Goal: Task Accomplishment & Management: Use online tool/utility

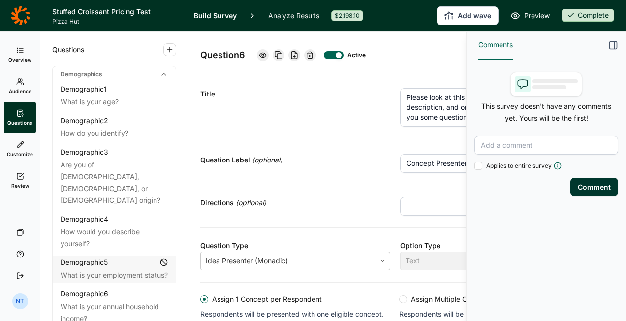
scroll to position [178, 0]
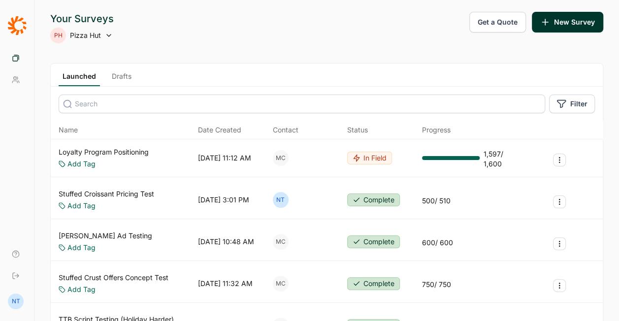
click at [123, 189] on link "Stuffed Croissant Pricing Test" at bounding box center [107, 194] width 96 height 10
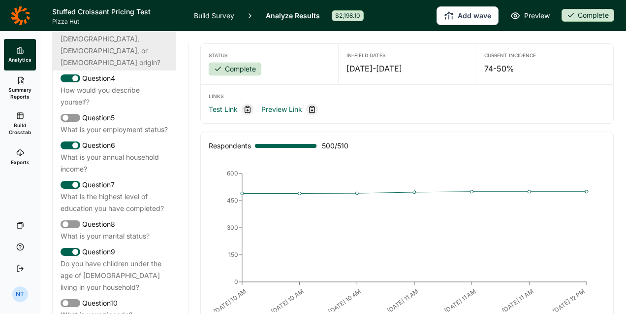
scroll to position [246, 0]
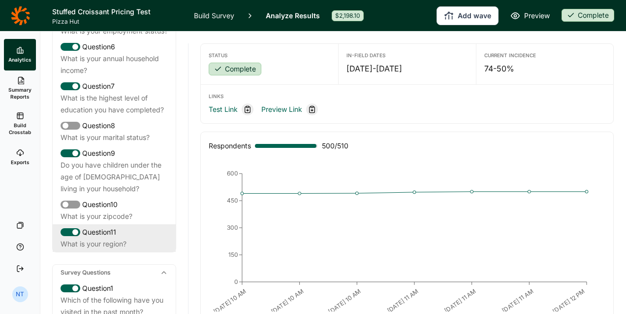
click at [139, 228] on div "Question 11" at bounding box center [114, 232] width 107 height 12
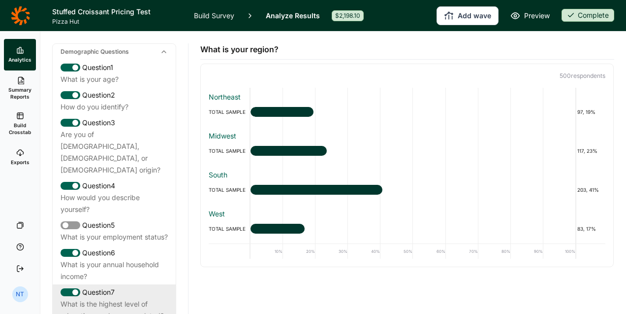
scroll to position [0, 0]
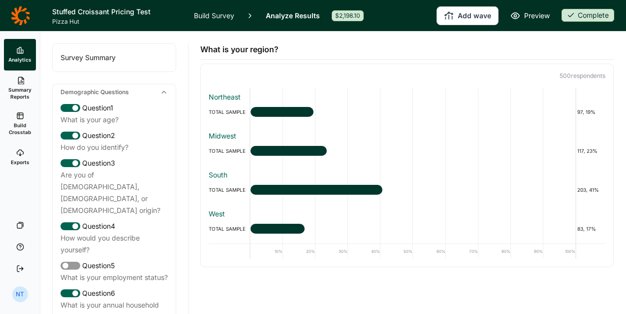
click at [120, 59] on div "Survey Summary" at bounding box center [114, 58] width 123 height 28
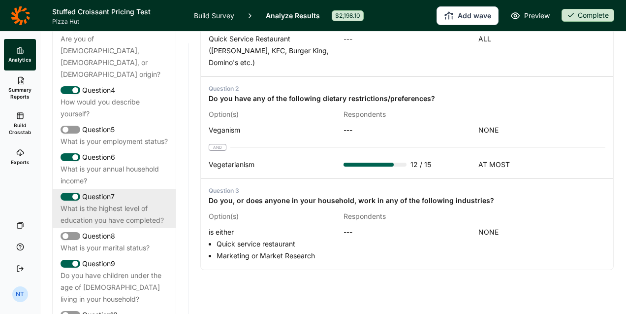
scroll to position [197, 0]
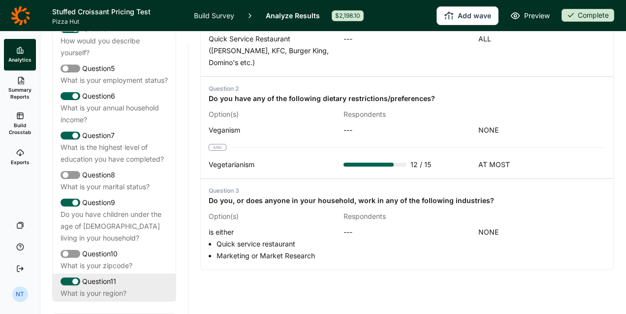
click at [129, 278] on div "Question 11" at bounding box center [114, 281] width 107 height 12
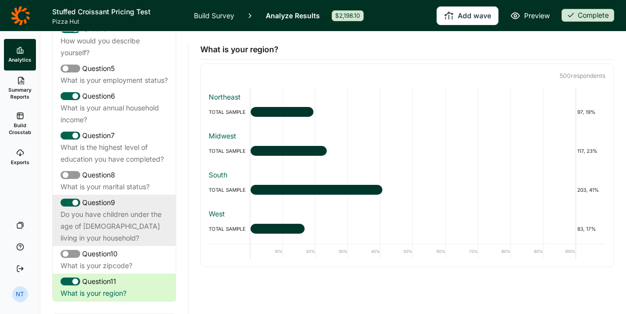
click at [97, 223] on div "Do you have children under the age of [DEMOGRAPHIC_DATA] living in your househo…" at bounding box center [114, 225] width 107 height 35
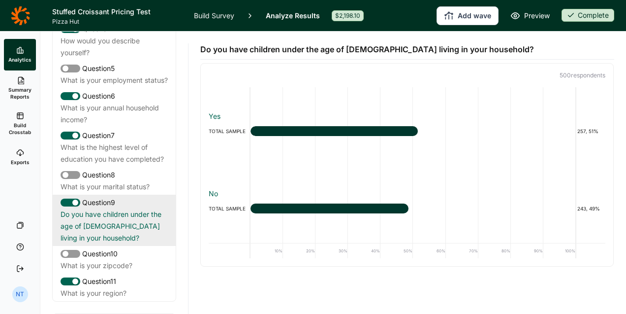
scroll to position [6, 0]
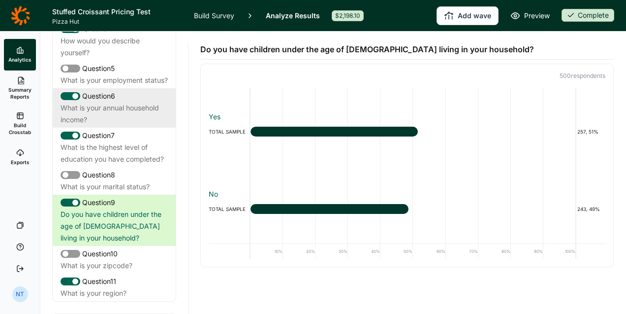
click at [115, 102] on div "What is your annual household income?" at bounding box center [114, 114] width 107 height 24
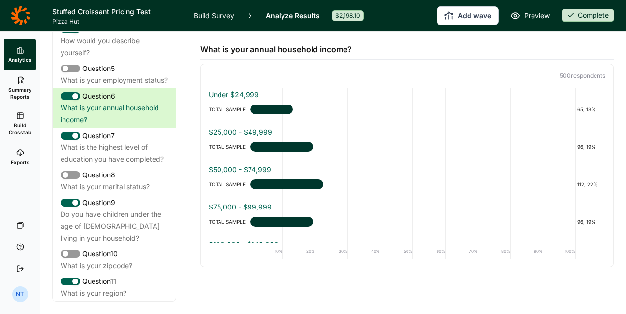
scroll to position [0, 0]
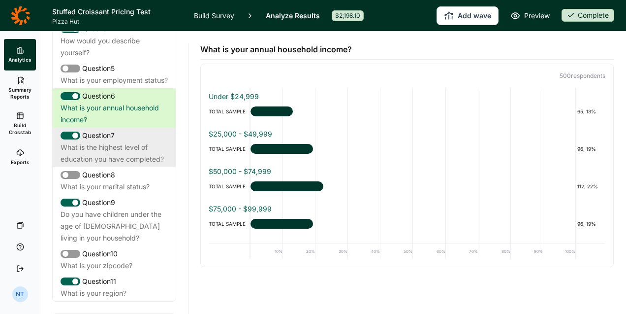
click at [100, 157] on div "What is the highest level of education you have completed?" at bounding box center [114, 153] width 107 height 24
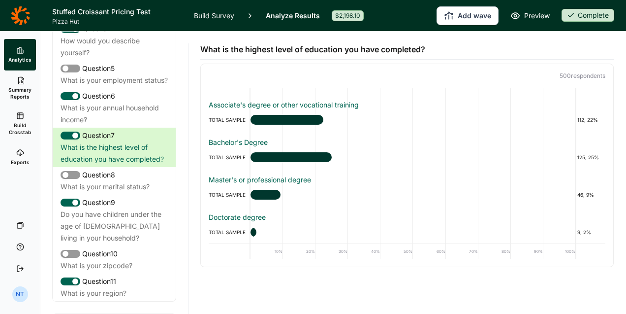
scroll to position [69, 0]
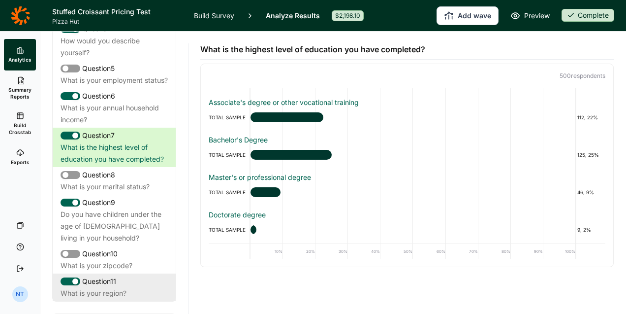
click at [101, 284] on div "Question 11" at bounding box center [114, 281] width 107 height 12
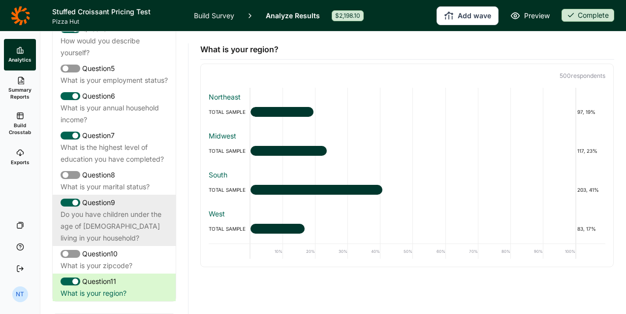
click at [115, 205] on div "Question 9" at bounding box center [114, 202] width 107 height 12
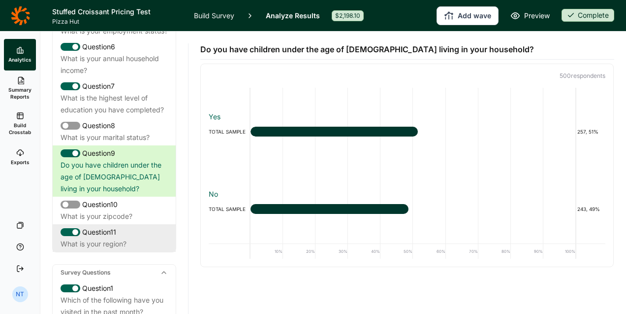
click at [108, 236] on div "Question 11" at bounding box center [114, 232] width 107 height 12
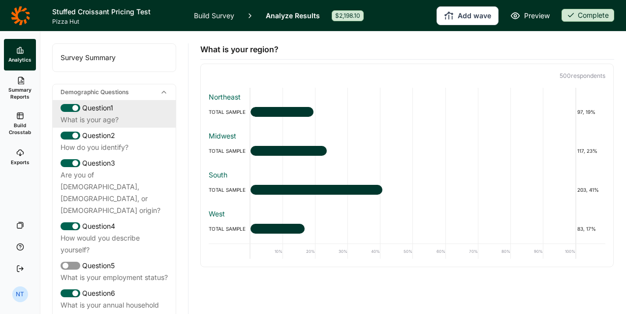
click at [125, 118] on div "What is your age?" at bounding box center [114, 120] width 107 height 12
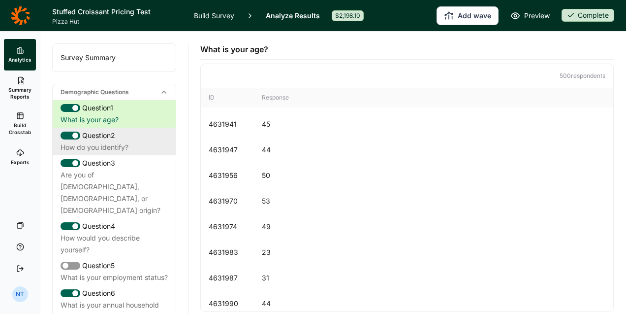
click at [125, 141] on div "How do you identify?" at bounding box center [114, 147] width 107 height 12
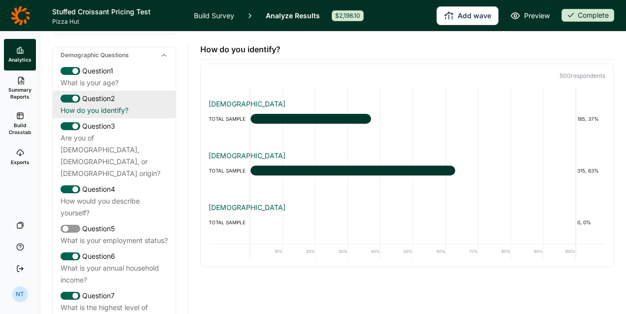
scroll to position [49, 0]
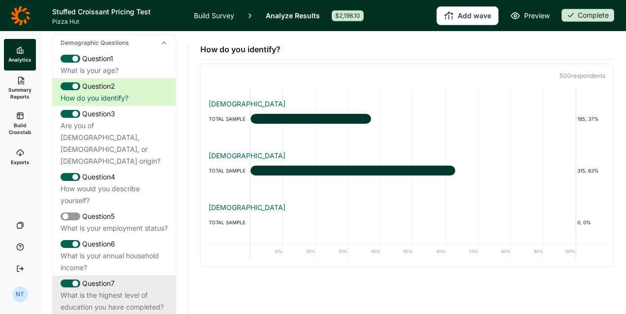
click at [113, 277] on div "Question 7" at bounding box center [114, 283] width 107 height 12
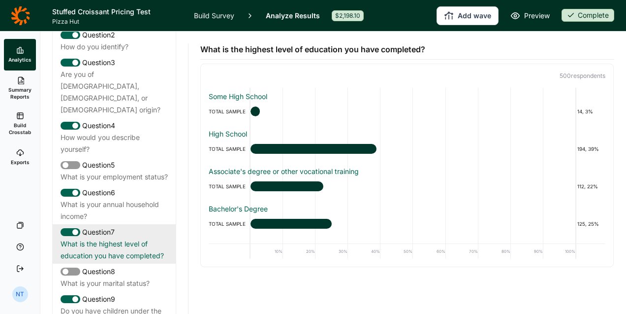
scroll to position [148, 0]
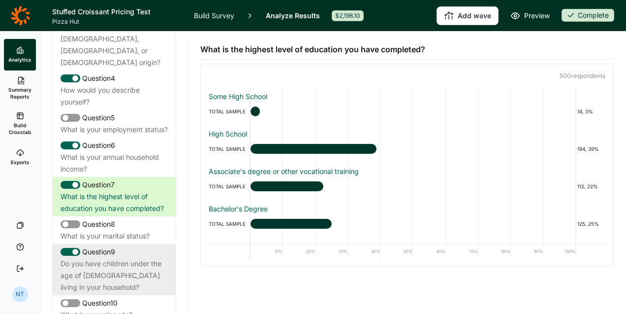
click at [116, 263] on div "Do you have children under the age of [DEMOGRAPHIC_DATA] living in your househo…" at bounding box center [114, 275] width 107 height 35
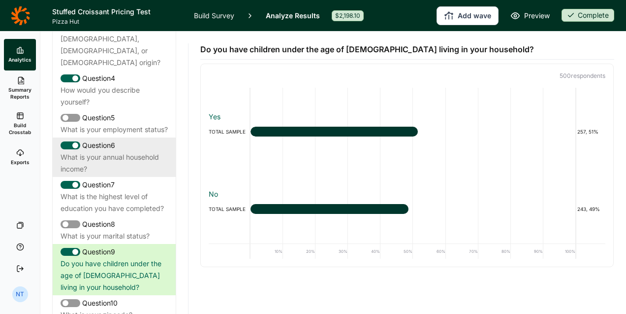
click at [93, 151] on div "What is your annual household income?" at bounding box center [114, 163] width 107 height 24
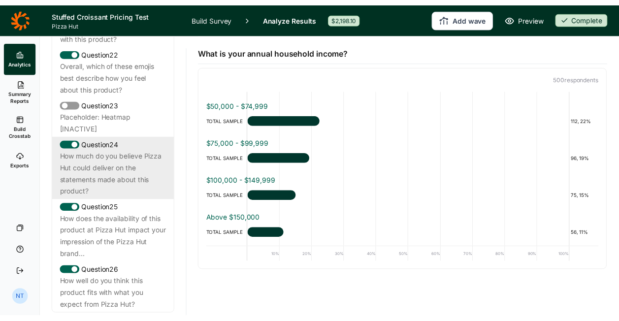
scroll to position [1549, 0]
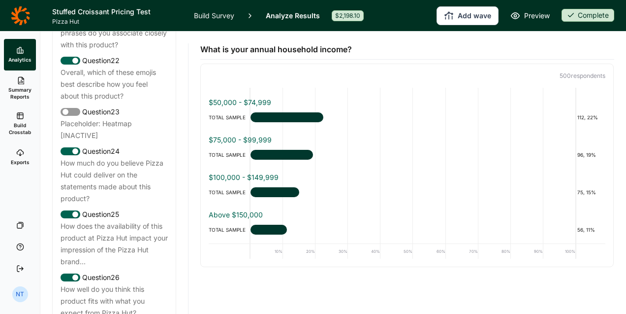
click at [34, 10] on link at bounding box center [20, 16] width 40 height 28
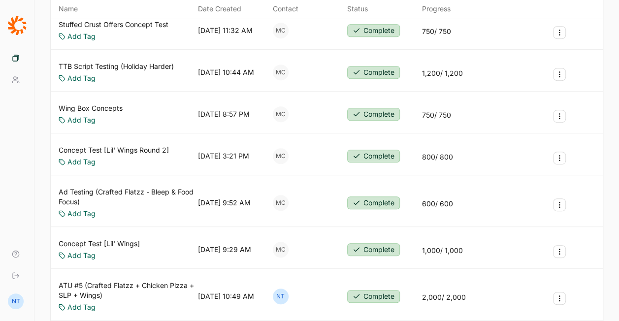
scroll to position [246, 0]
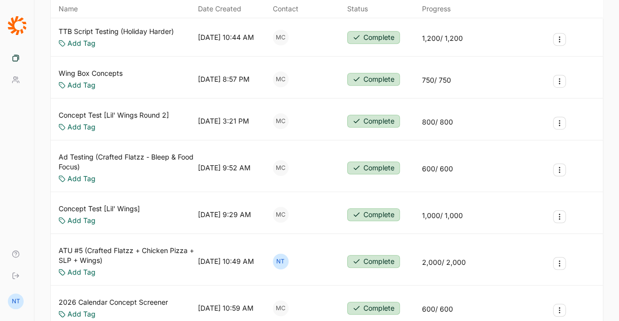
click at [140, 248] on link "ATU #5 (Crafted Flatzz + Chicken Pizza + SLP + Wings)" at bounding box center [126, 256] width 135 height 20
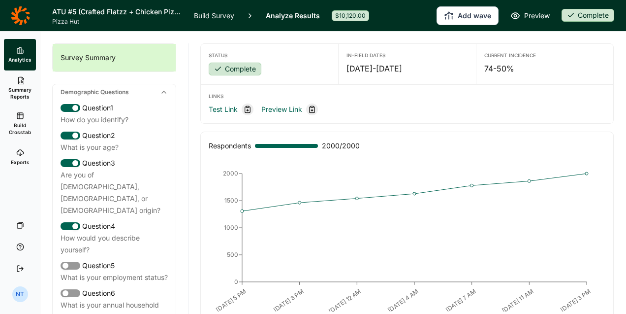
click at [15, 154] on link "Exports" at bounding box center [20, 157] width 32 height 32
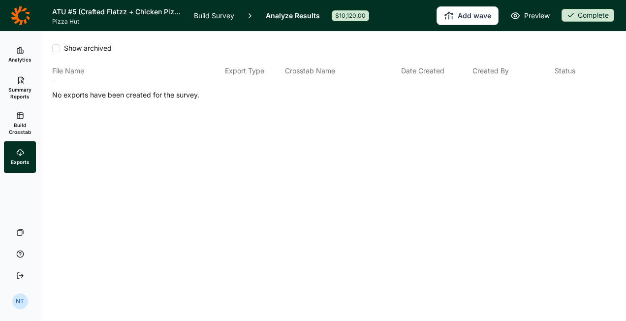
click at [21, 122] on span "Build Crosstab" at bounding box center [20, 129] width 24 height 14
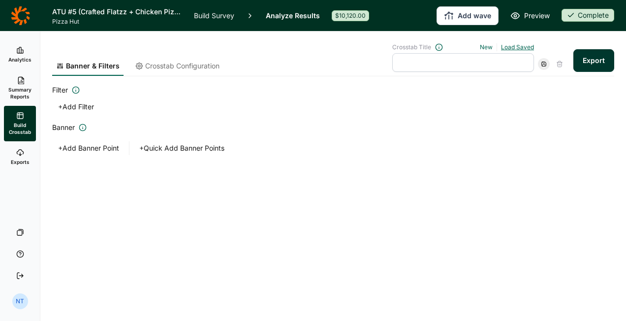
click at [520, 49] on link "Load Saved" at bounding box center [517, 46] width 33 height 7
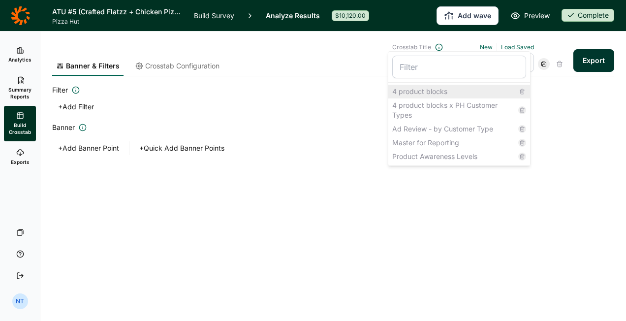
click at [451, 93] on div "4 product blocks" at bounding box center [459, 92] width 142 height 14
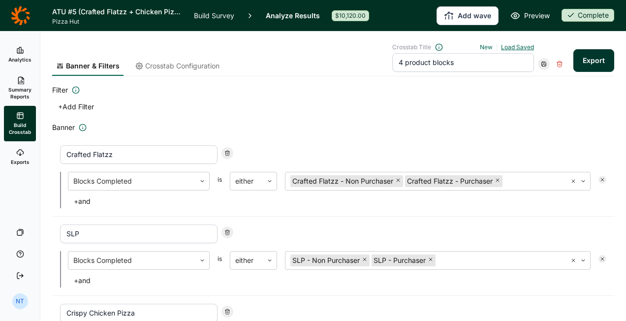
click at [515, 49] on link "Load Saved" at bounding box center [517, 46] width 33 height 7
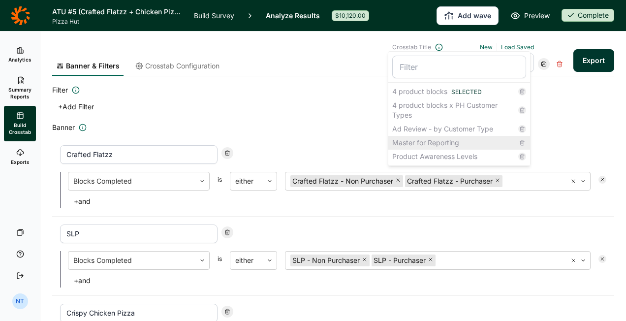
click at [474, 141] on div "Master for Reporting" at bounding box center [459, 143] width 142 height 14
type input "Master for Reporting"
type input "Total"
type input "Crafted Flatzz - Purchaser"
type input "Crafted Flatzz - Non Purchaser"
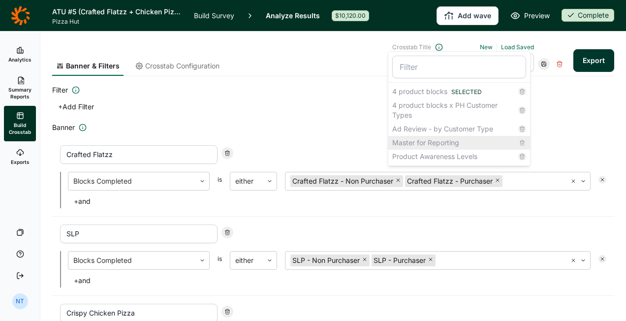
type input "SLP - Purchaser"
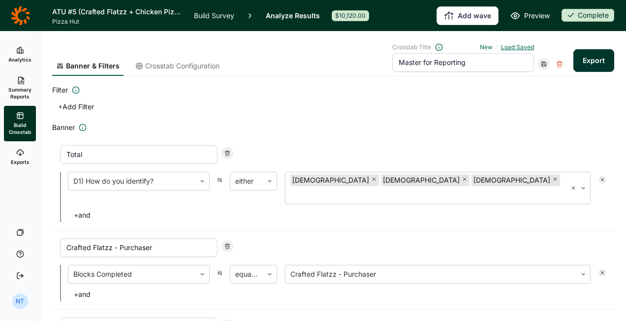
click at [508, 45] on link "Load Saved" at bounding box center [517, 46] width 33 height 7
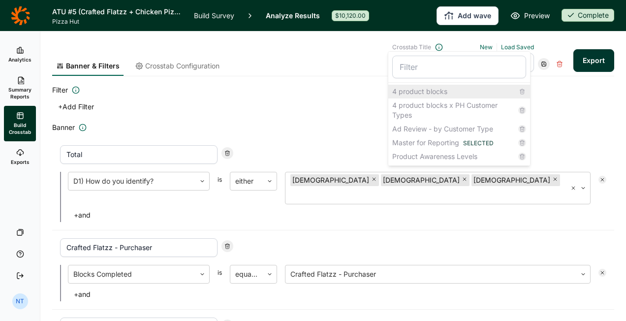
click at [462, 88] on div "4 product blocks" at bounding box center [459, 92] width 142 height 14
type input "4 product blocks"
type input "Crafted Flatzz"
type input "SLP"
type input "Crispy Chicken Pizza"
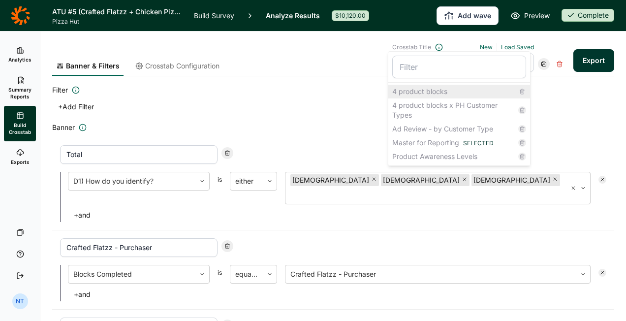
type input "Wings"
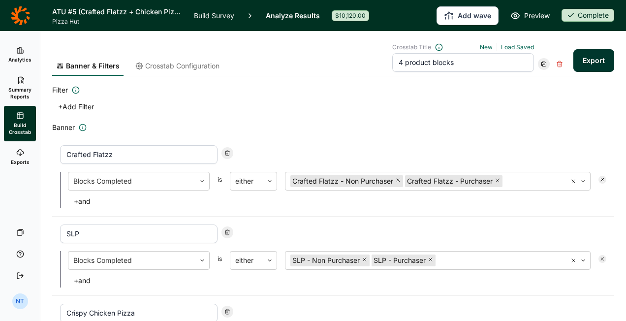
click at [582, 62] on button "Export" at bounding box center [594, 60] width 41 height 23
click at [501, 50] on link "Load Saved" at bounding box center [517, 46] width 33 height 7
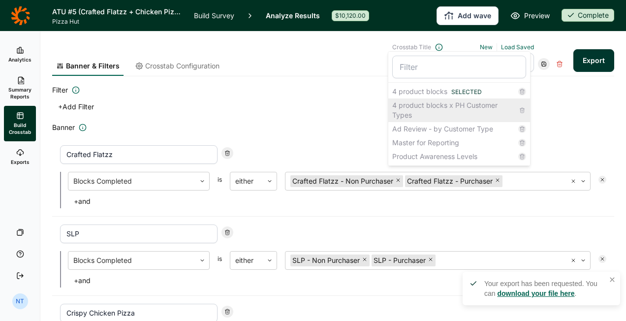
click at [447, 103] on div "4 product blocks x PH Customer Types" at bounding box center [459, 110] width 142 height 24
type input "4 product blocks x PH Customer Types"
type input "Crafted Flatzz - Active (PM)"
type input "Crafted Flatzz - Recent (P6M)"
type input "Crafted Flatzz - Lapsed (P6-12M)"
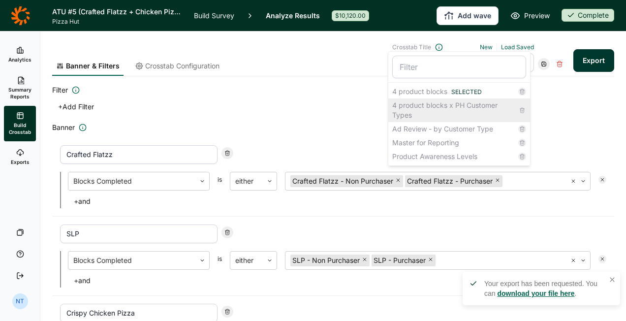
type input "SLP - Active (PM)"
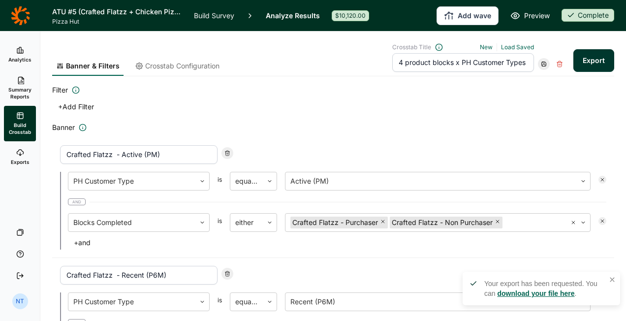
click at [529, 47] on div "Crosstab Title New Load Saved 4 product blocks x PH Customer Types" at bounding box center [478, 57] width 173 height 29
click at [525, 47] on link "Load Saved" at bounding box center [517, 46] width 33 height 7
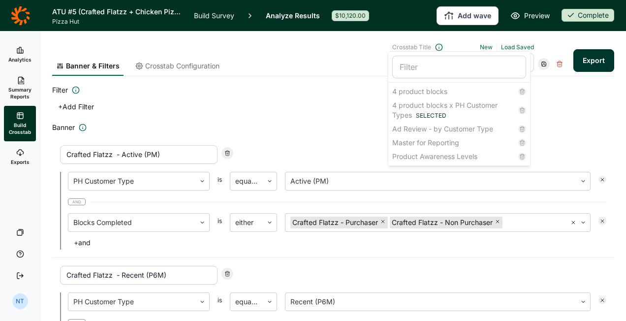
click at [562, 122] on h2 "Banner" at bounding box center [333, 128] width 562 height 12
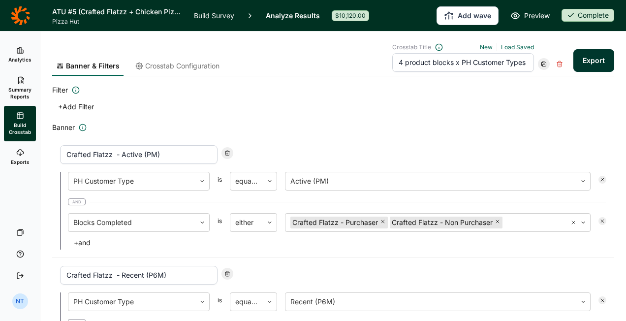
click at [576, 65] on button "Export" at bounding box center [594, 60] width 41 height 23
click at [17, 151] on icon at bounding box center [20, 153] width 8 height 8
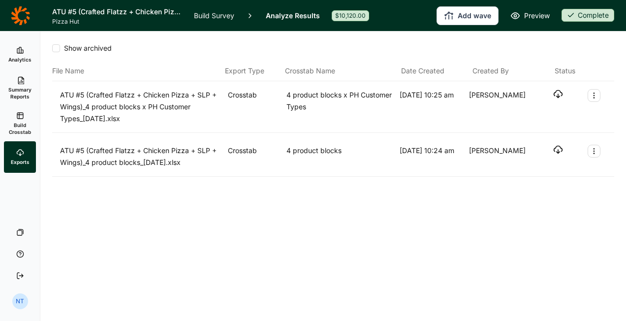
click at [555, 149] on icon "button" at bounding box center [558, 150] width 10 height 10
click at [199, 291] on div "Show archived File Name Export Type Crosstab Name Date Created Created By Statu…" at bounding box center [333, 177] width 586 height 290
click at [202, 281] on div "Show archived File Name Export Type Crosstab Name Date Created Created By Statu…" at bounding box center [333, 177] width 586 height 290
click at [28, 58] on span "Analytics" at bounding box center [19, 59] width 23 height 7
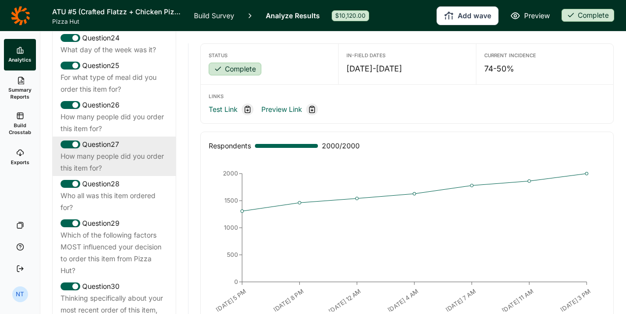
scroll to position [1723, 0]
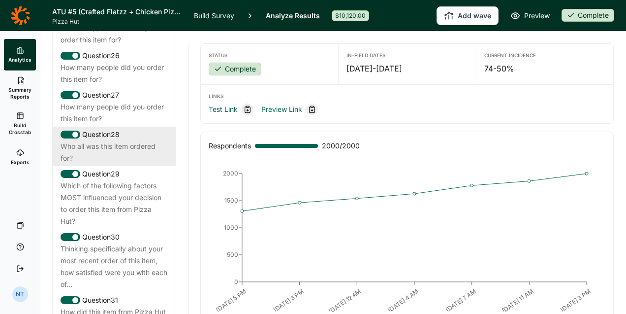
click at [126, 164] on div "Who all was this item ordered for?" at bounding box center [114, 152] width 107 height 24
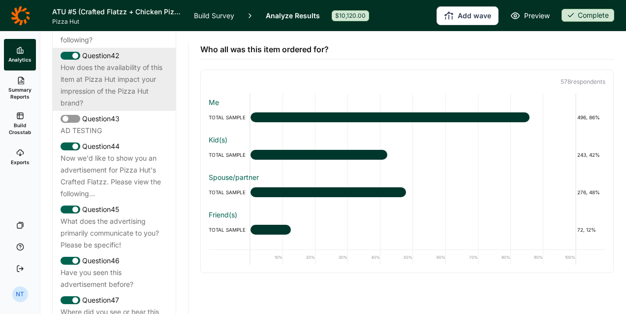
scroll to position [2462, 0]
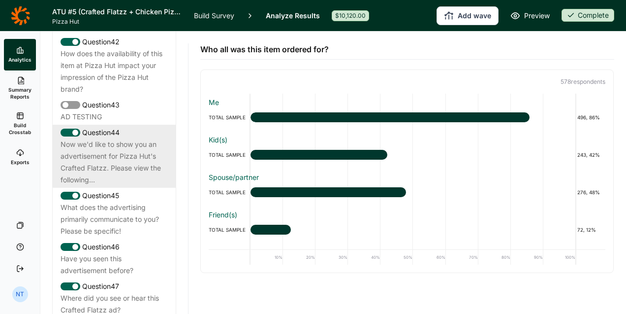
click at [126, 138] on div "Question 44" at bounding box center [114, 133] width 107 height 12
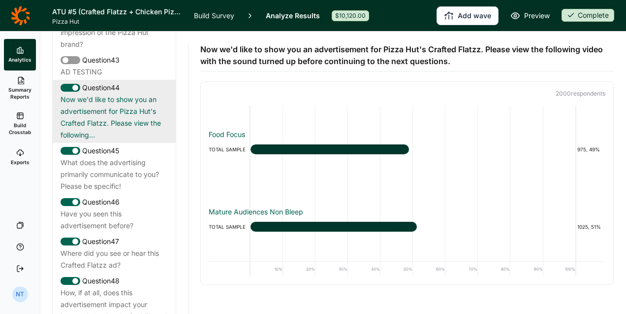
scroll to position [2560, 0]
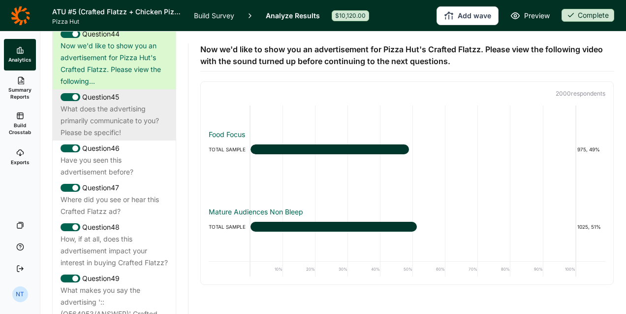
click at [126, 138] on div "What does the advertising primarily communicate to you? Please be specific!" at bounding box center [114, 120] width 107 height 35
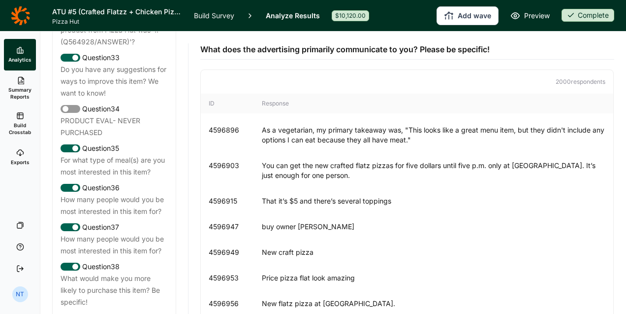
scroll to position [1723, 0]
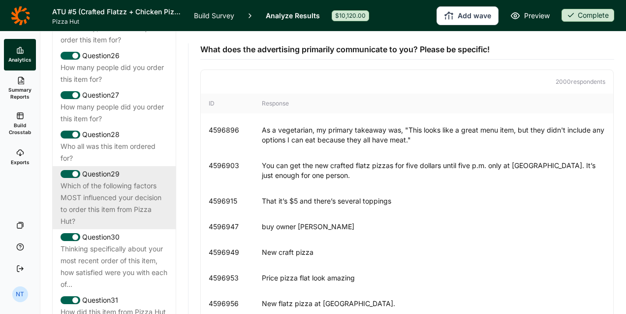
click at [135, 227] on div "Which of the following factors MOST influenced your decision to order this item…" at bounding box center [114, 203] width 107 height 47
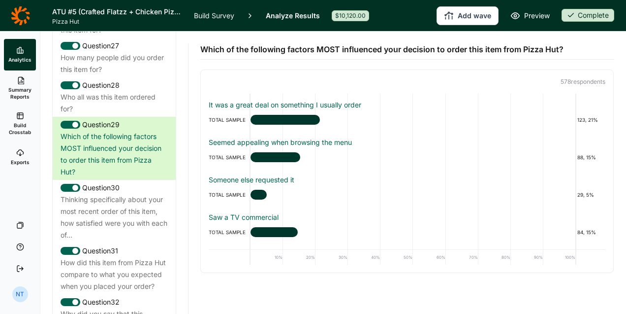
scroll to position [0, 0]
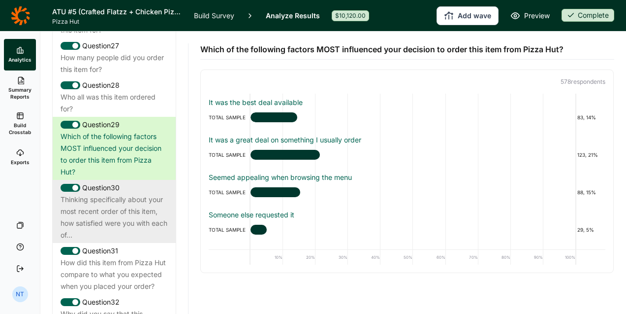
click at [121, 233] on div "Thinking specifically about your most recent order of this item, how satisfied …" at bounding box center [114, 217] width 107 height 47
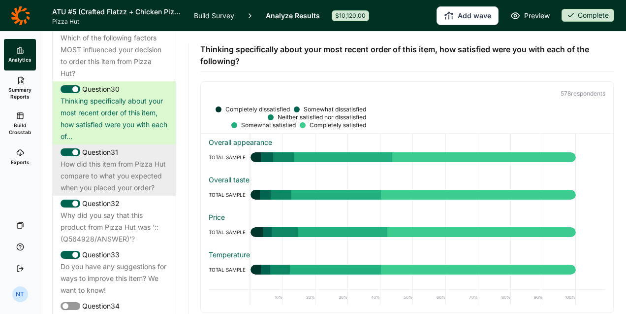
click at [136, 194] on div "How did this item from Pizza Hut compare to what you expected when you placed y…" at bounding box center [114, 175] width 107 height 35
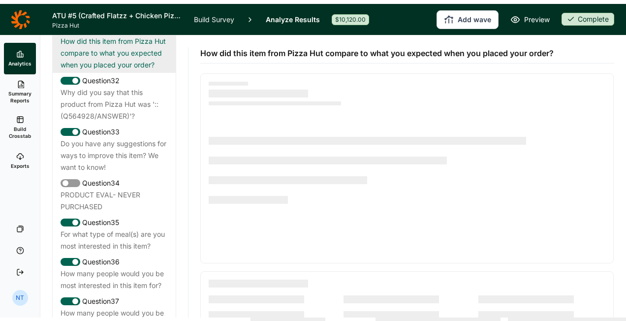
scroll to position [2117, 0]
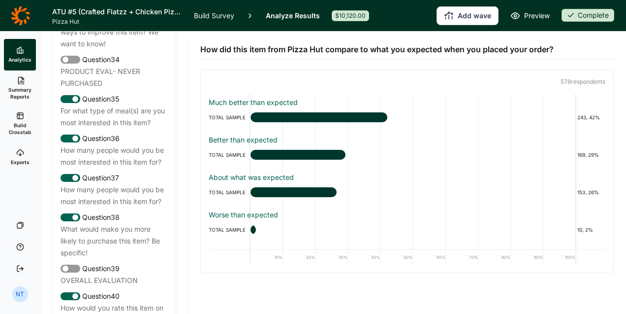
click at [136, 144] on div "Question 36" at bounding box center [114, 138] width 107 height 12
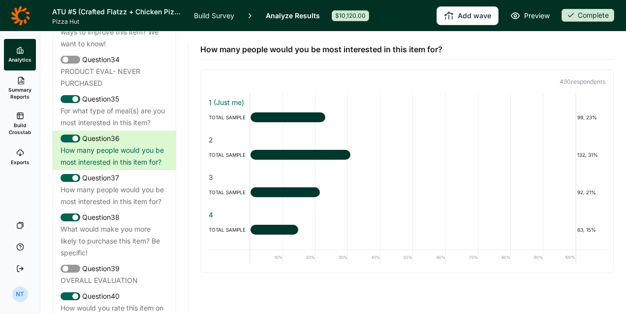
click at [16, 161] on span "Exports" at bounding box center [20, 162] width 19 height 7
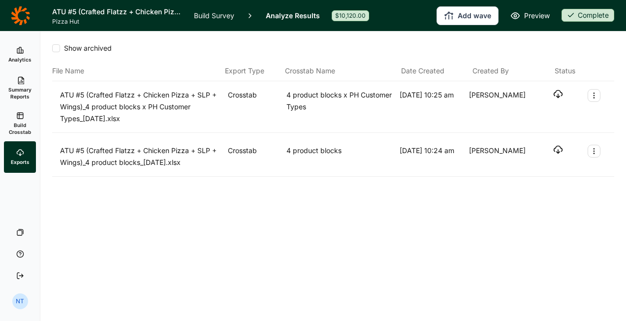
click at [556, 89] on icon "button" at bounding box center [558, 94] width 10 height 10
click at [89, 214] on div "Show archived File Name Export Type Crosstab Name Date Created Created By Statu…" at bounding box center [333, 128] width 562 height 193
